Goal: Information Seeking & Learning: Learn about a topic

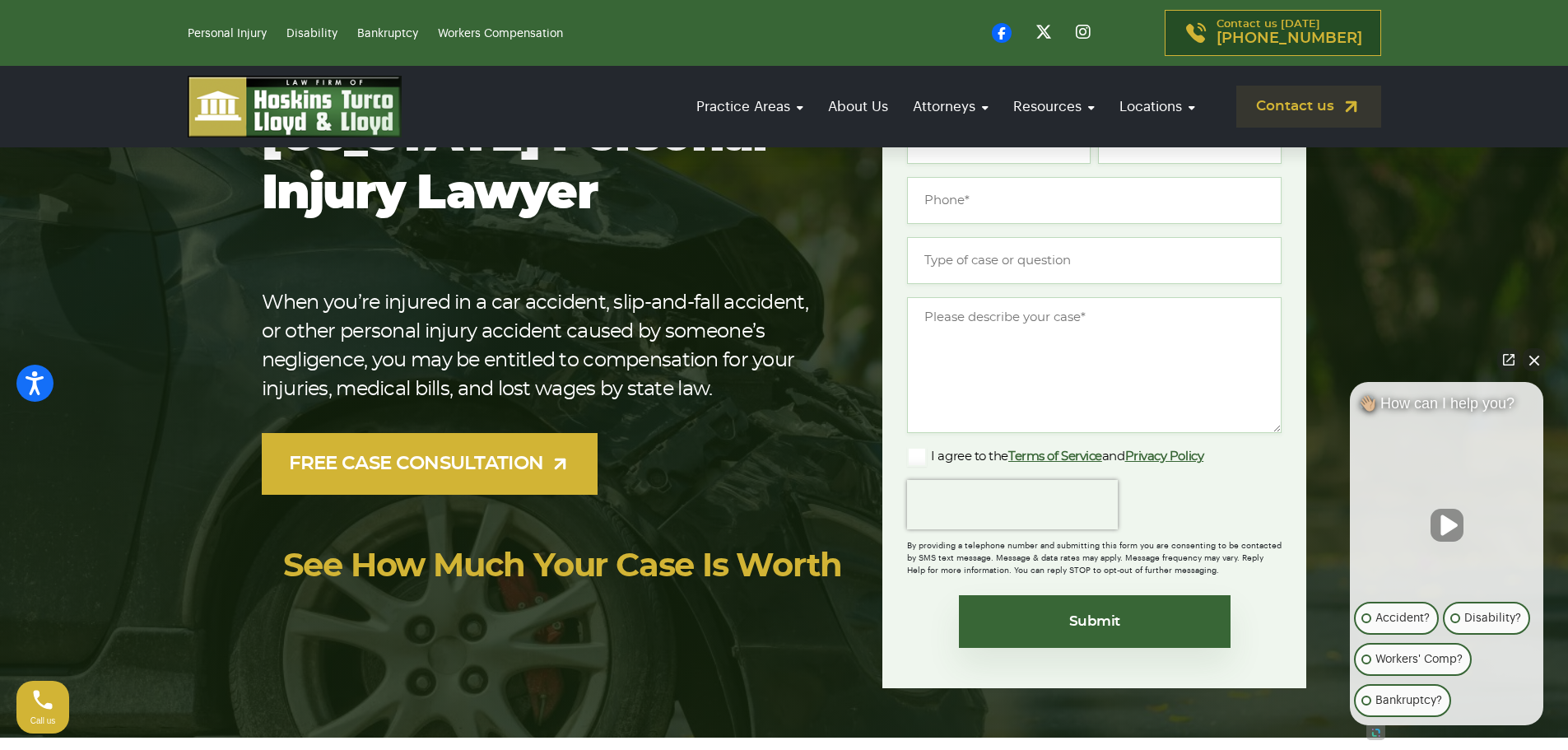
click at [1542, 365] on button "Close Intaker Chat Widget" at bounding box center [1534, 359] width 23 height 23
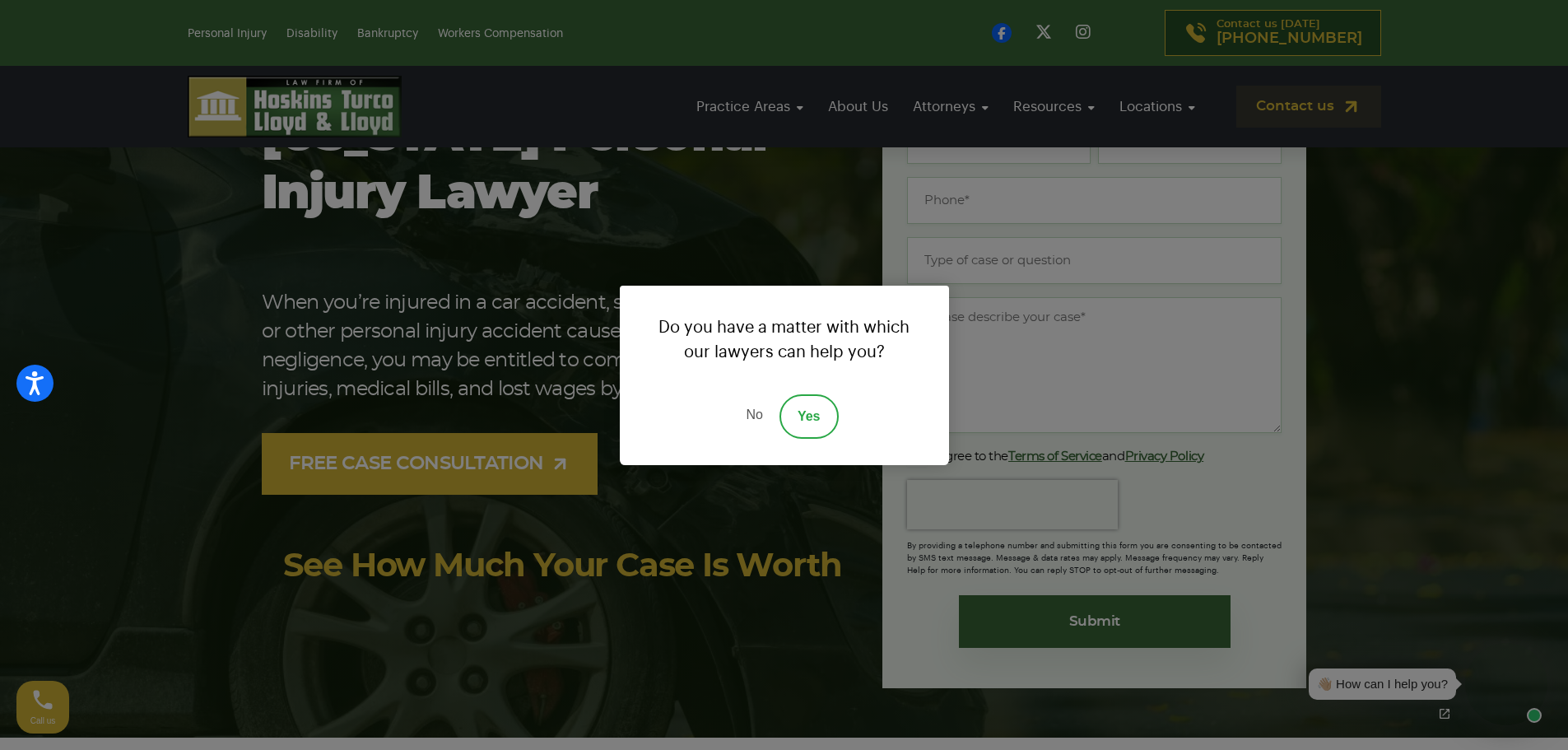
click at [708, 244] on div "Do you have a matter with which our lawyers can help you? No Yes" at bounding box center [784, 375] width 1568 height 750
click at [745, 418] on link "No" at bounding box center [754, 416] width 49 height 45
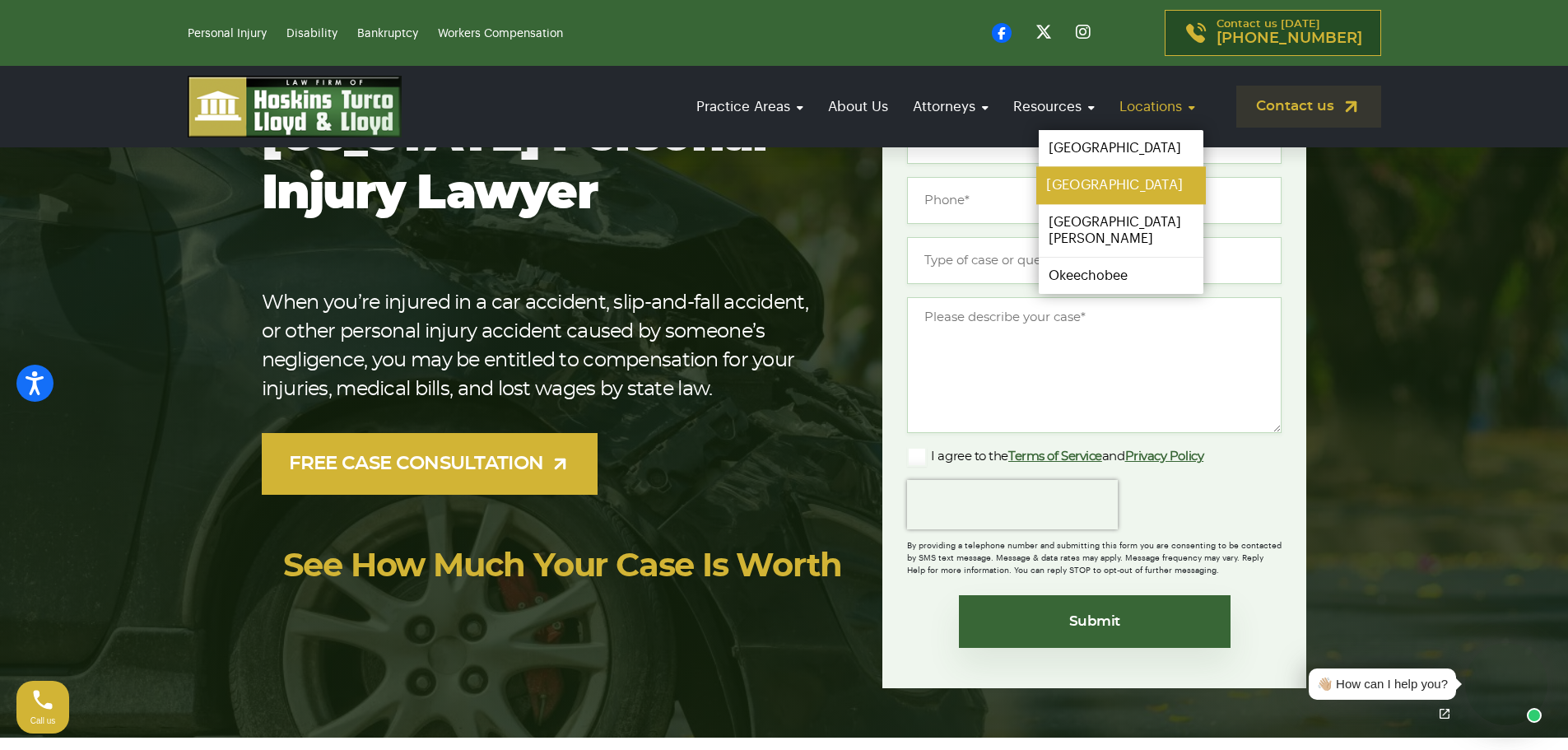
click at [1085, 187] on link "[GEOGRAPHIC_DATA]" at bounding box center [1122, 185] width 169 height 37
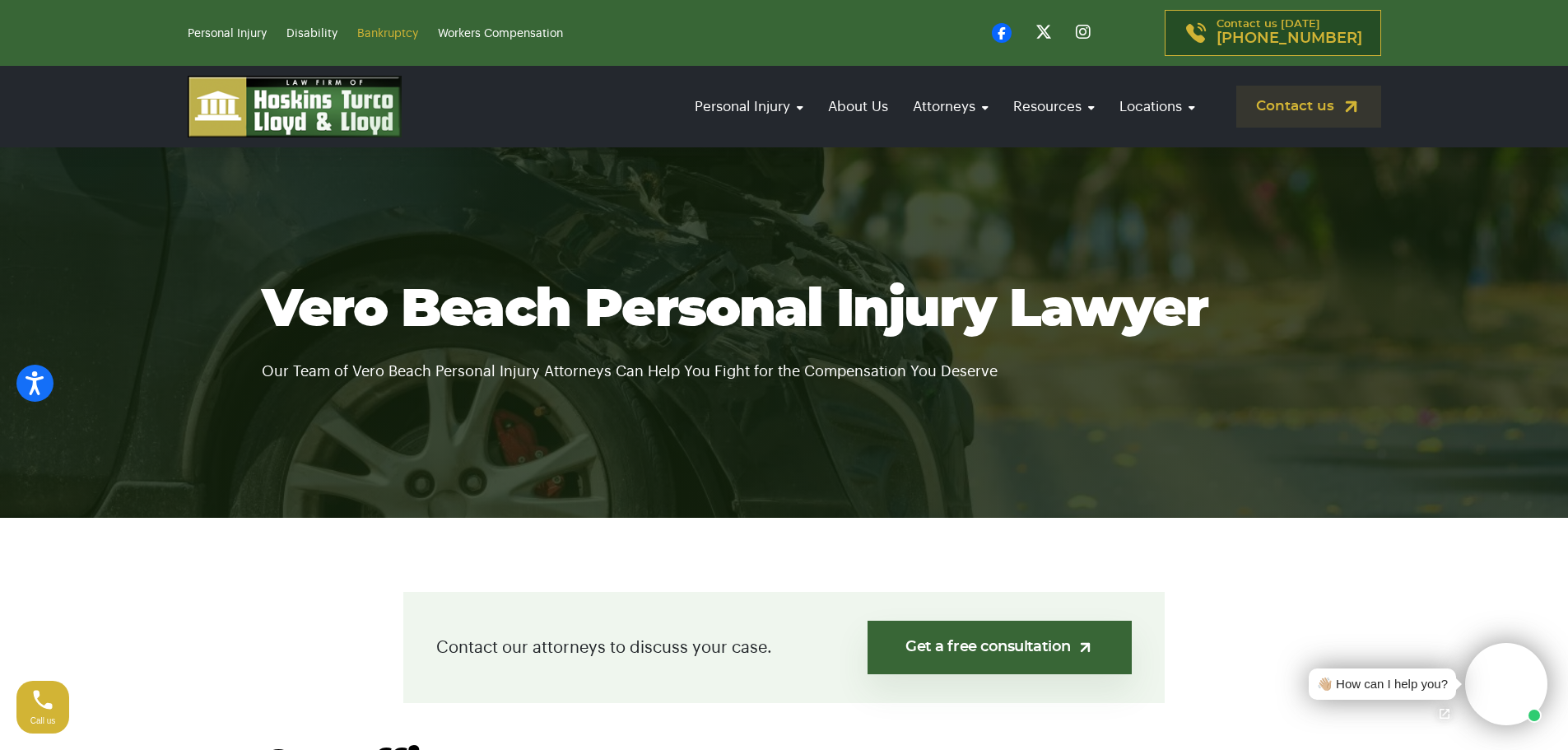
click at [377, 35] on link "Bankruptcy" at bounding box center [387, 34] width 61 height 12
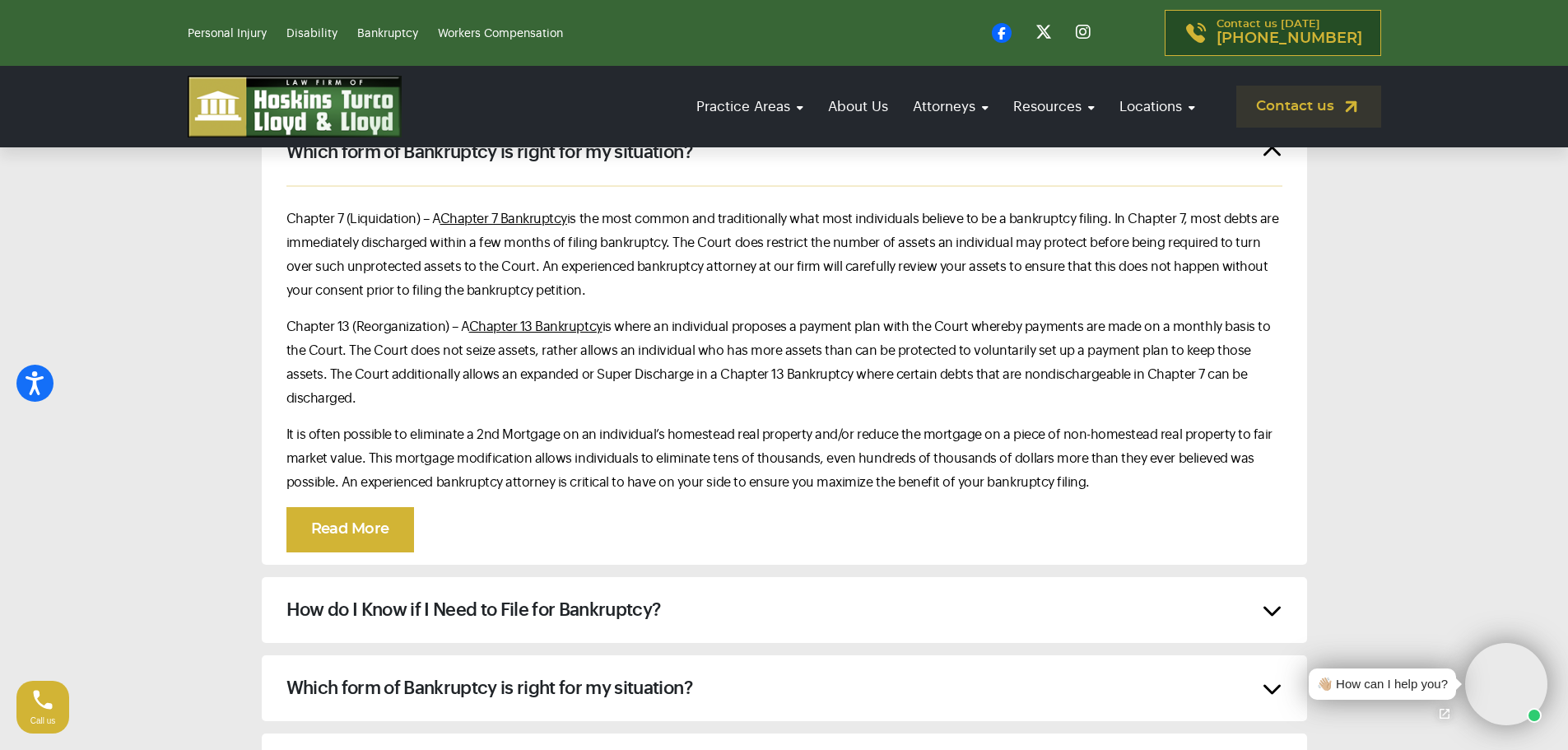
scroll to position [7823, 0]
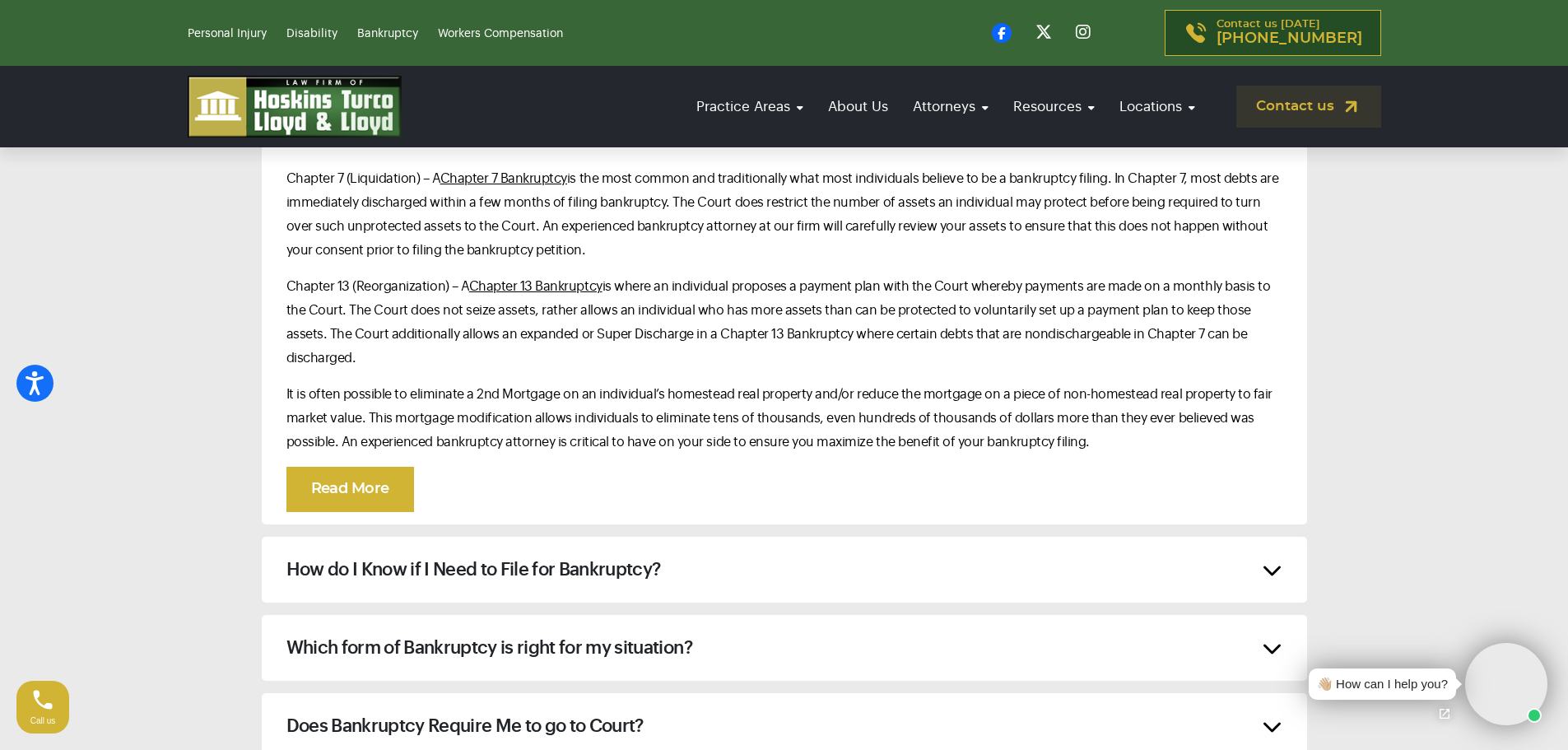
click at [1271, 537] on div "How do I Know if I Need to File for Bankruptcy?" at bounding box center [784, 570] width 1046 height 66
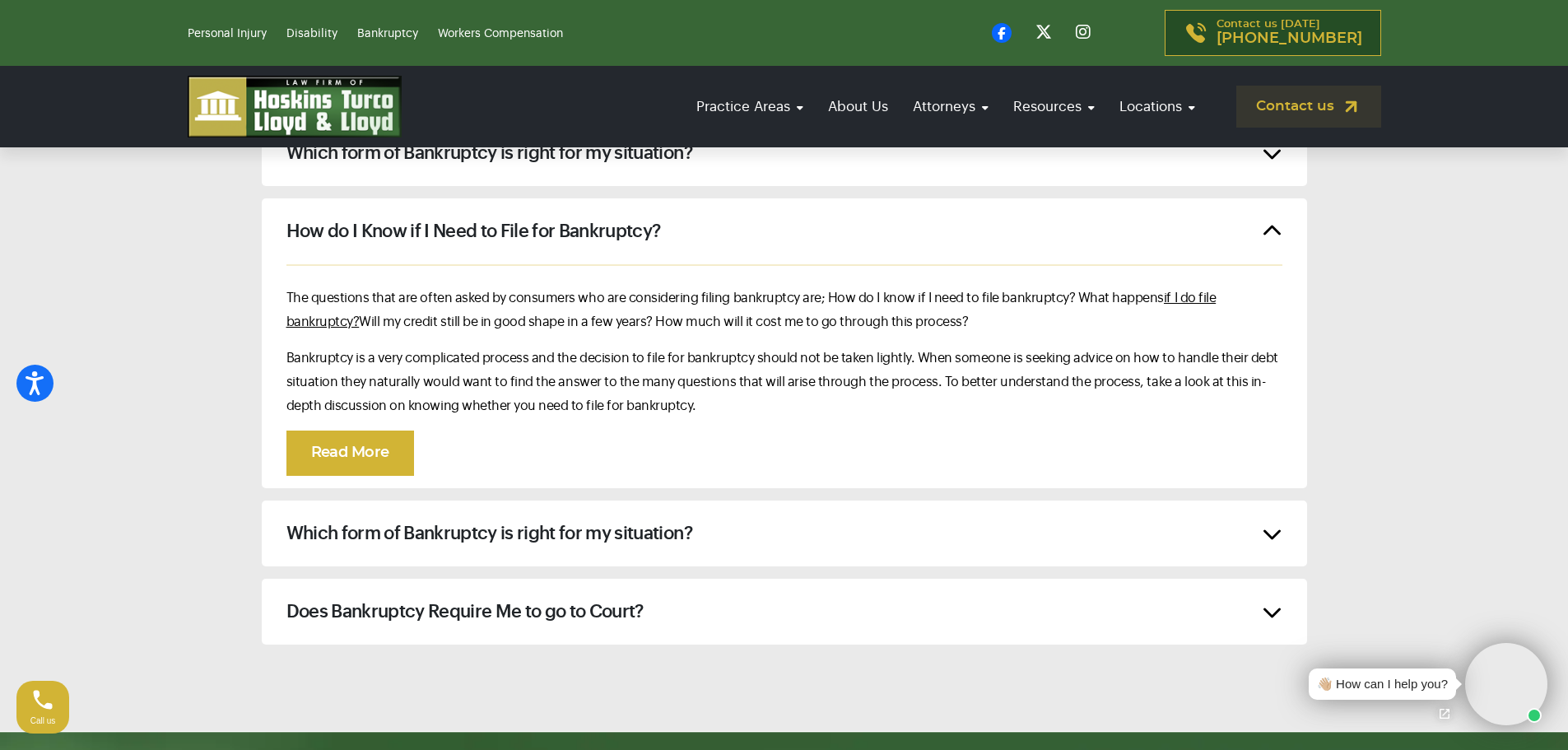
scroll to position [7740, 0]
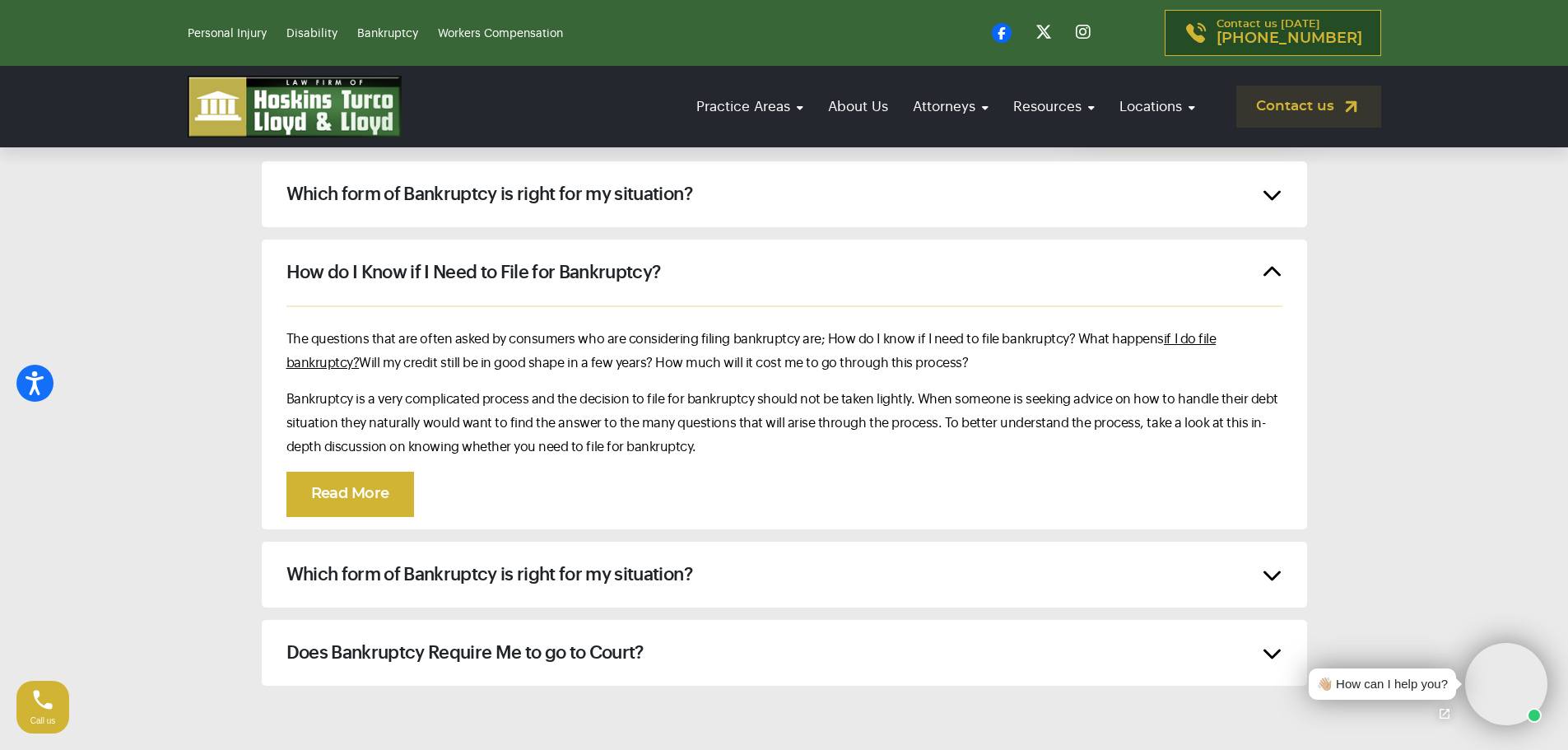
click at [1273, 620] on div "Does Bankruptcy Require Me to go to Court?" at bounding box center [784, 652] width 1046 height 66
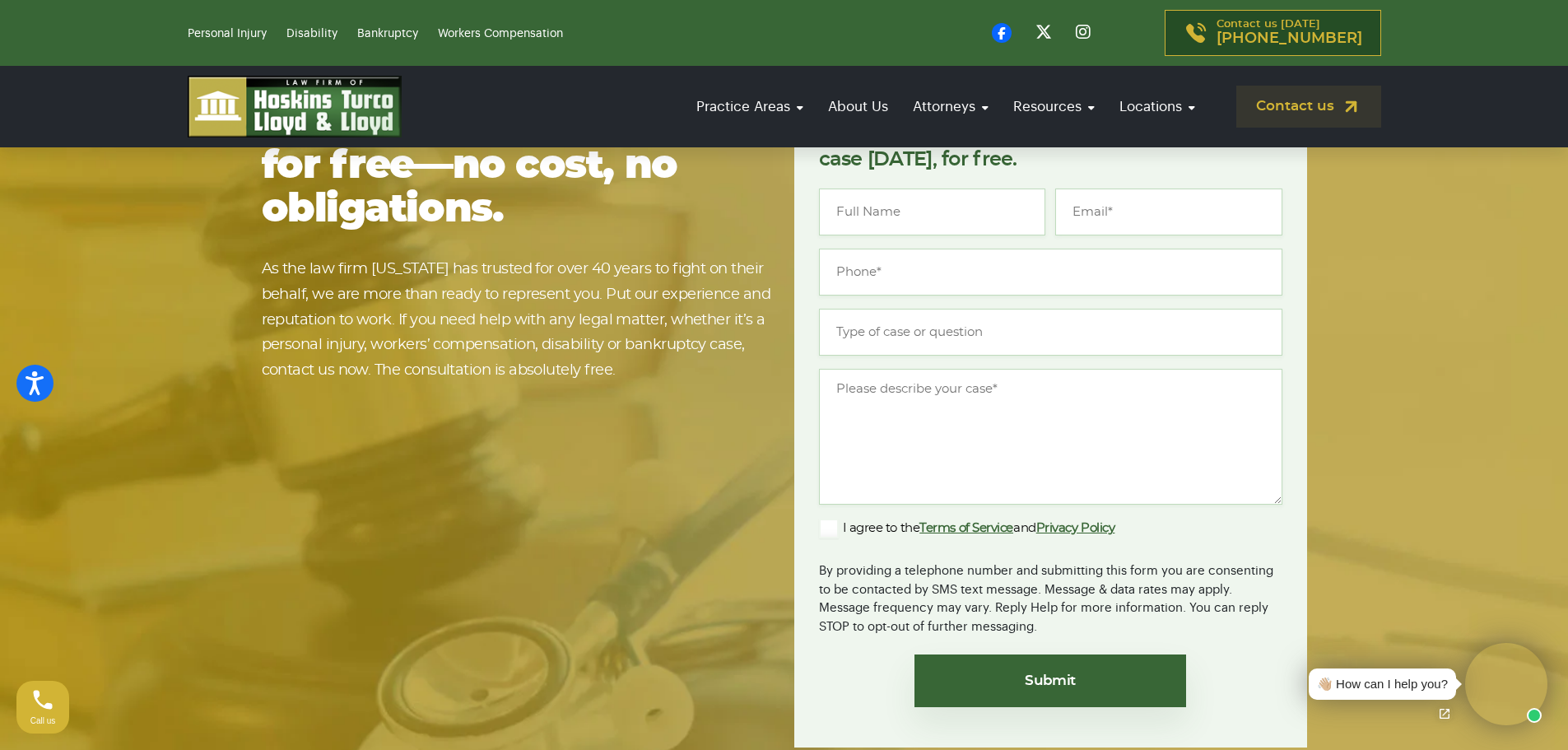
scroll to position [9748, 0]
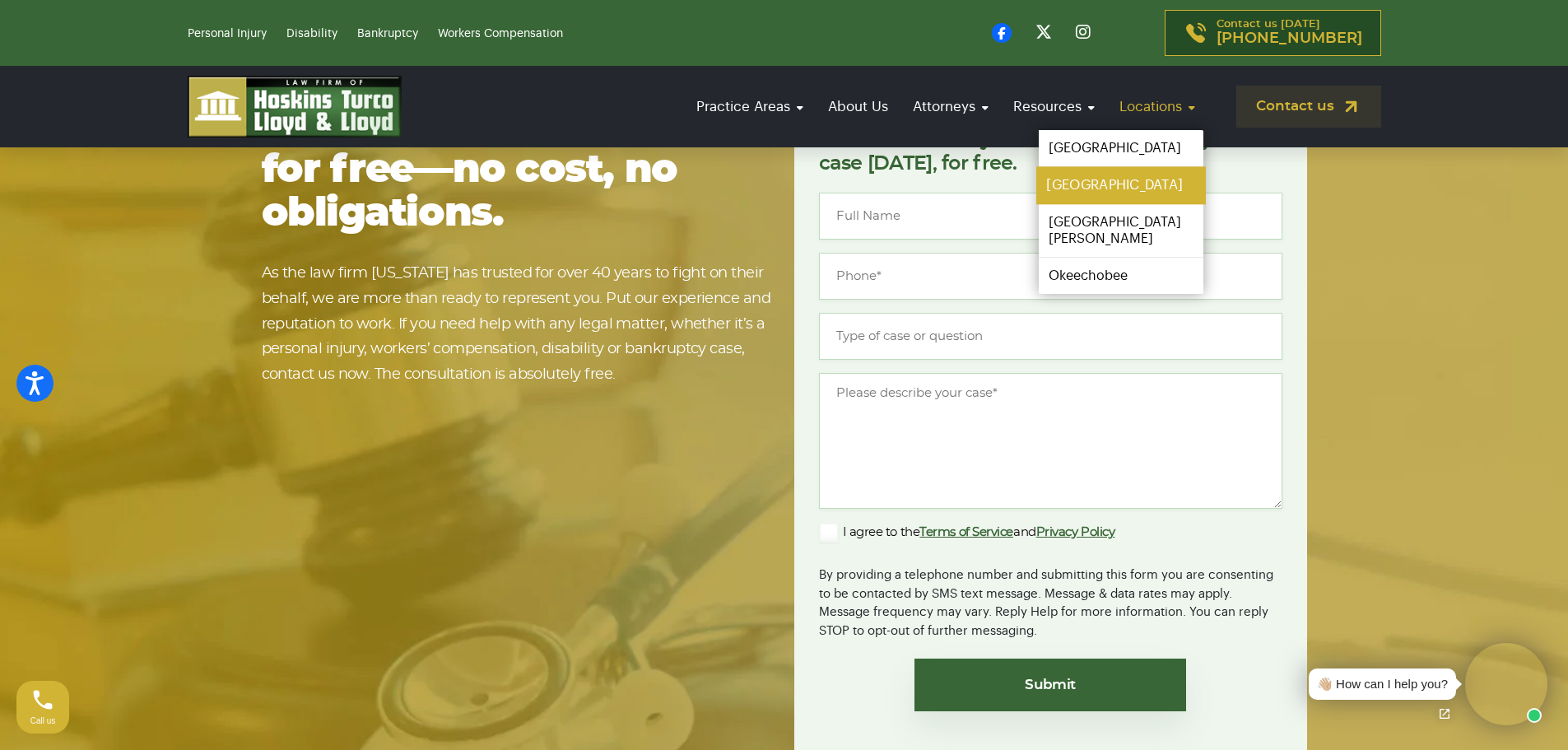
click at [1093, 184] on link "[GEOGRAPHIC_DATA]" at bounding box center [1122, 185] width 169 height 37
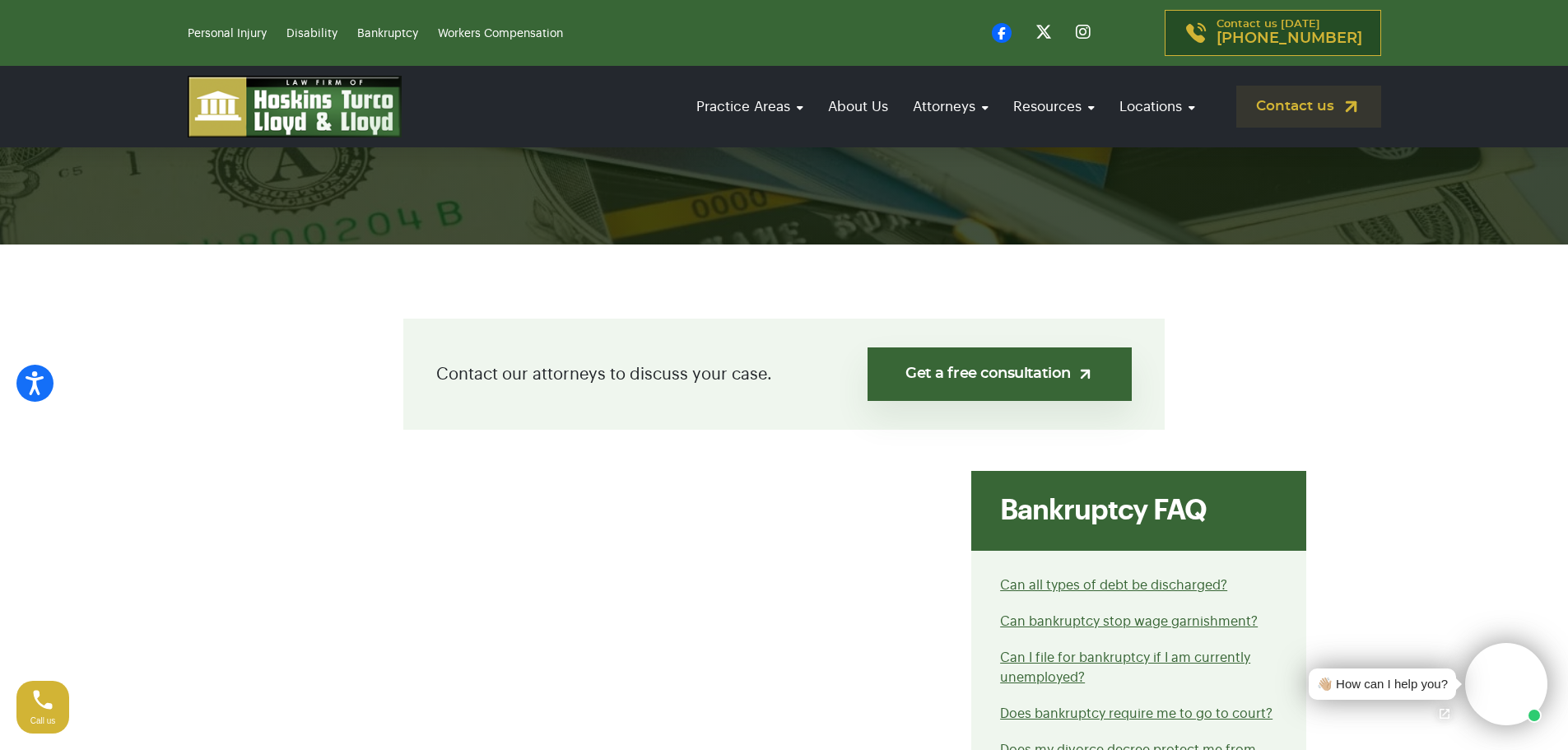
scroll to position [329, 0]
